Goal: Find contact information: Find contact information

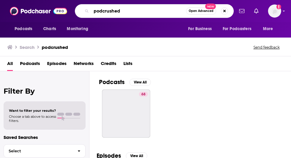
drag, startPoint x: 127, startPoint y: 7, endPoint x: 69, endPoint y: 6, distance: 58.8
click at [69, 6] on div "Podcasts Charts Monitoring podcrushed Open Advanced New For Business For Podcas…" at bounding box center [145, 11] width 291 height 22
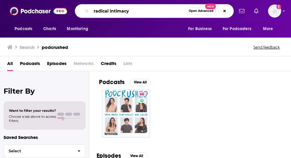
type input "radical intimacy"
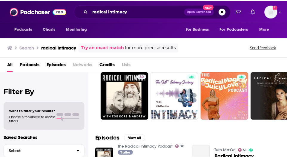
scroll to position [19, 0]
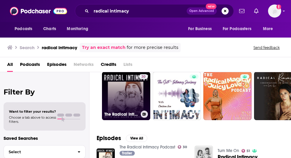
click at [123, 95] on link "30 The Radical Intimacy Podcast" at bounding box center [126, 96] width 48 height 48
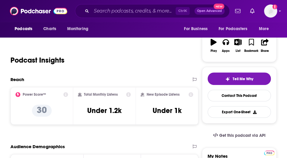
scroll to position [24, 0]
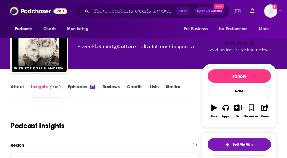
click at [17, 89] on link "About" at bounding box center [16, 91] width 13 height 14
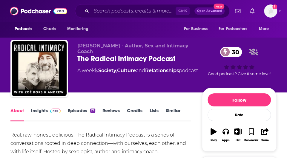
click at [48, 110] on span at bounding box center [54, 111] width 13 height 6
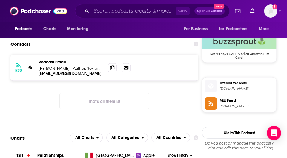
scroll to position [422, 0]
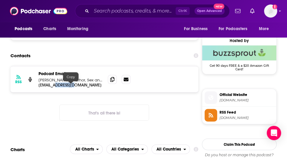
drag, startPoint x: 77, startPoint y: 87, endPoint x: 56, endPoint y: 87, distance: 20.9
click at [56, 87] on p "[EMAIL_ADDRESS][DOMAIN_NAME]" at bounding box center [70, 84] width 64 height 5
click at [79, 86] on p "[EMAIL_ADDRESS][DOMAIN_NAME]" at bounding box center [70, 84] width 64 height 5
drag, startPoint x: 79, startPoint y: 86, endPoint x: 38, endPoint y: 84, distance: 40.3
click at [38, 84] on p "[EMAIL_ADDRESS][DOMAIN_NAME]" at bounding box center [70, 84] width 64 height 5
